Goal: Task Accomplishment & Management: Manage account settings

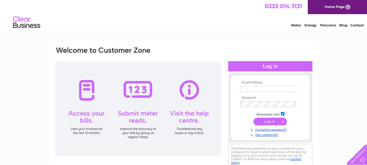
type input "veronica@arranbrewery.co.uk"
click at [265, 123] on input "submit" at bounding box center [270, 122] width 33 height 8
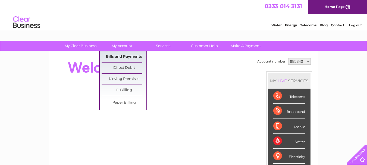
click at [123, 58] on link "Bills and Payments" at bounding box center [124, 56] width 45 height 11
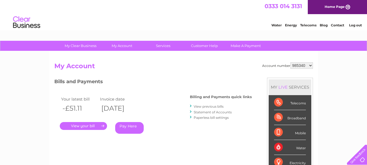
click at [310, 66] on select "985340 985341 985349 985350 985351 985352 985353 985354 985356 985357 985359 10…" at bounding box center [302, 65] width 23 height 7
select select "1064984"
click at [291, 62] on select "985340 985341 985349 985350 985351 985352 985353 985354 985356 985357 985359 10…" at bounding box center [302, 65] width 23 height 7
click at [80, 126] on link "." at bounding box center [83, 126] width 47 height 8
